Goal: Task Accomplishment & Management: Use online tool/utility

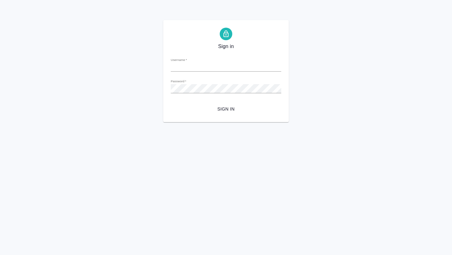
type input "[EMAIL_ADDRESS][DOMAIN_NAME]"
click at [225, 115] on div "Sign in Username   * [EMAIL_ADDRESS][DOMAIN_NAME] Password   * urlPath   * / Si…" at bounding box center [225, 71] width 125 height 102
click at [226, 111] on span "Sign in" at bounding box center [226, 109] width 100 height 8
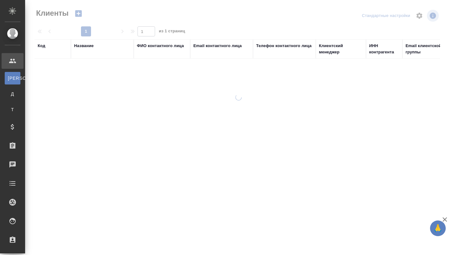
select select "RU"
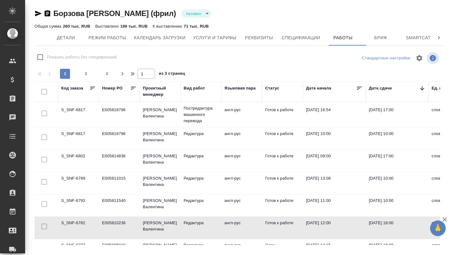
scroll to position [1, 0]
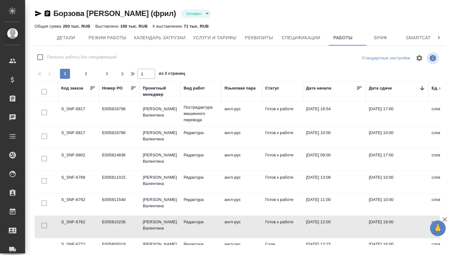
click at [84, 221] on td "S_SNF-6782" at bounding box center [78, 226] width 41 height 22
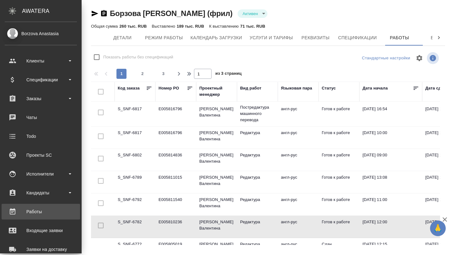
click at [33, 211] on div "Работы" at bounding box center [41, 211] width 72 height 9
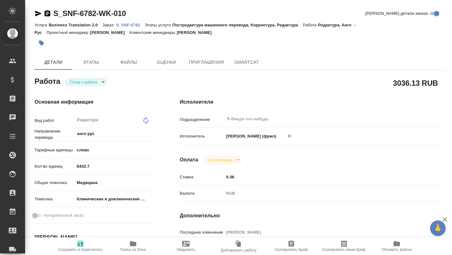
type textarea "x"
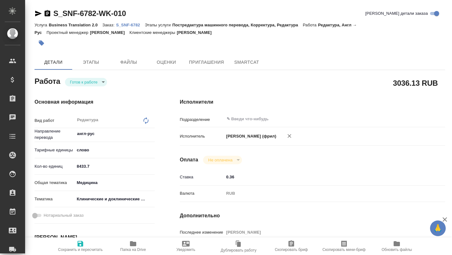
type textarea "x"
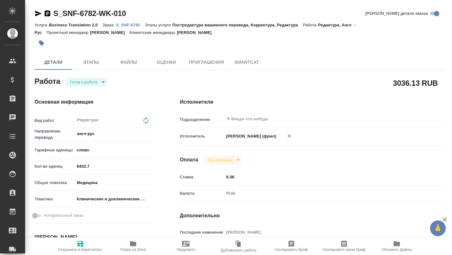
type textarea "x"
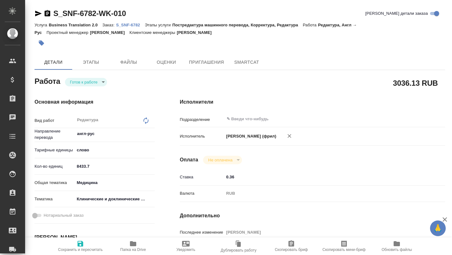
type textarea "x"
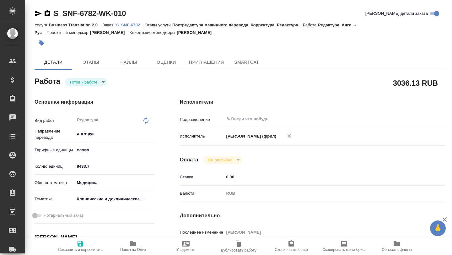
type textarea "x"
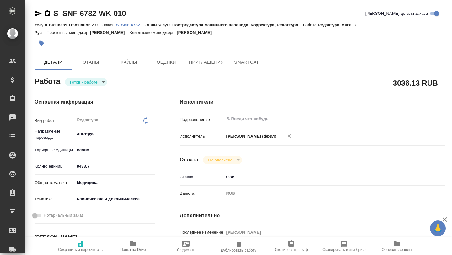
click at [132, 250] on span "Папка на Drive" at bounding box center [133, 249] width 26 height 4
type textarea "x"
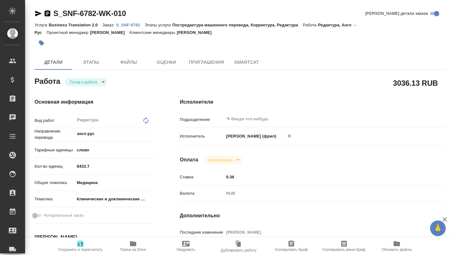
type textarea "x"
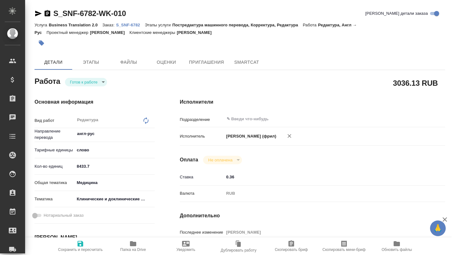
type textarea "x"
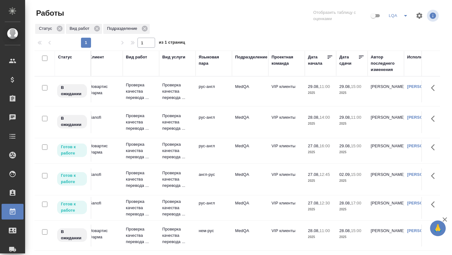
scroll to position [0, 42]
click at [360, 59] on icon at bounding box center [360, 57] width 6 height 6
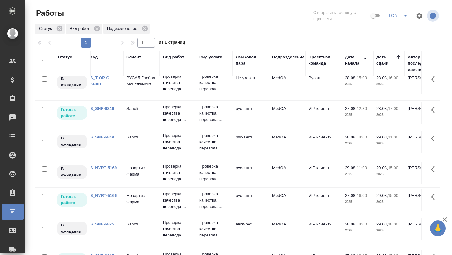
scroll to position [134, 0]
